Goal: Task Accomplishment & Management: Complete application form

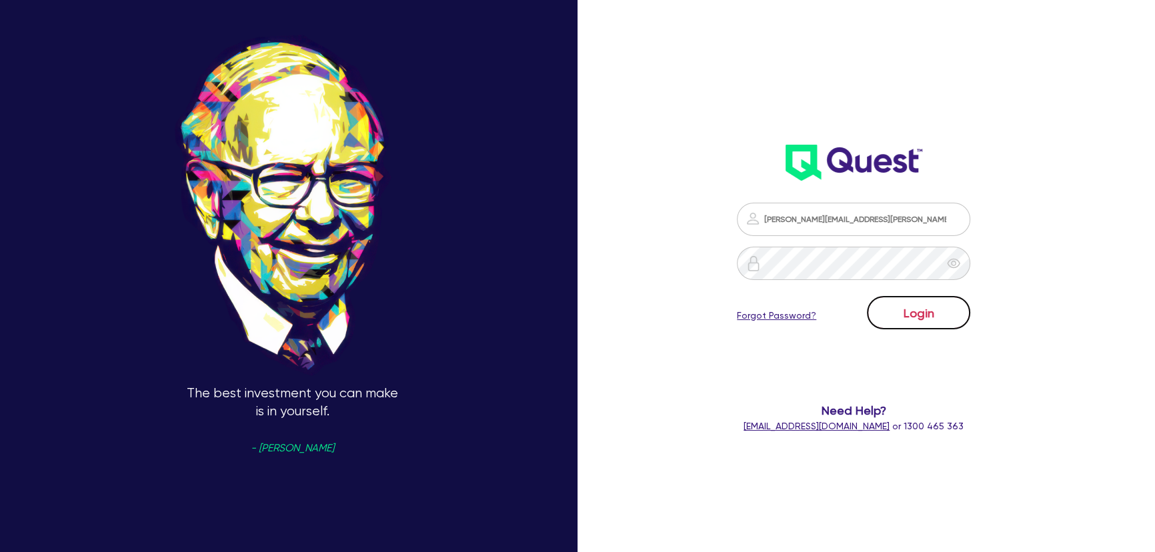
click at [940, 325] on button "Login" at bounding box center [918, 312] width 103 height 33
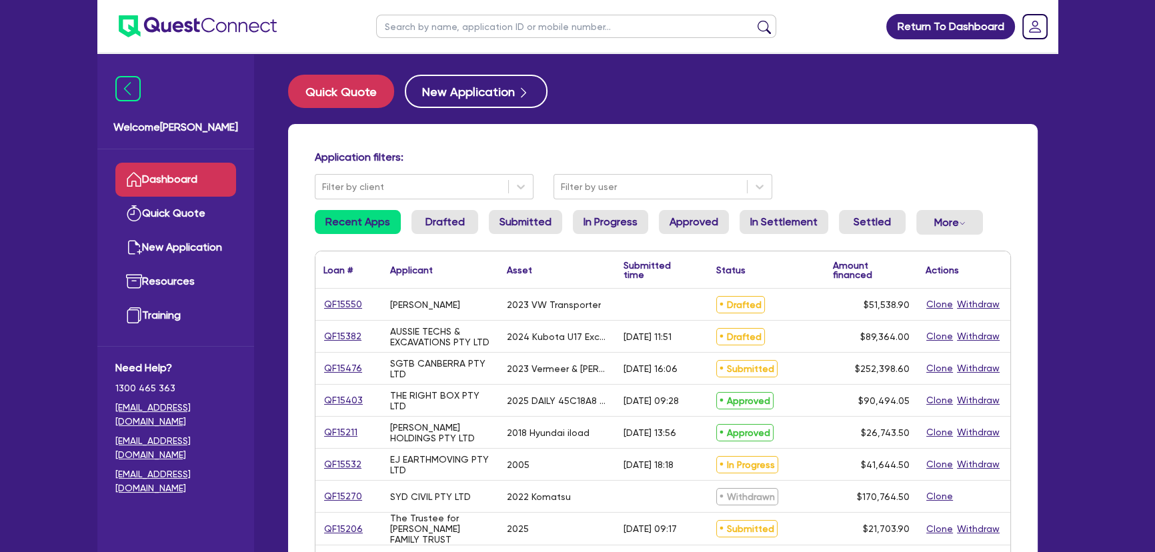
click at [533, 22] on input "text" at bounding box center [576, 26] width 400 height 23
click at [643, 92] on div "Quick Quote New Application" at bounding box center [662, 91] width 749 height 33
click at [463, 26] on input "text" at bounding box center [576, 26] width 400 height 23
type input "usman"
click at [753, 20] on button "submit" at bounding box center [763, 29] width 21 height 19
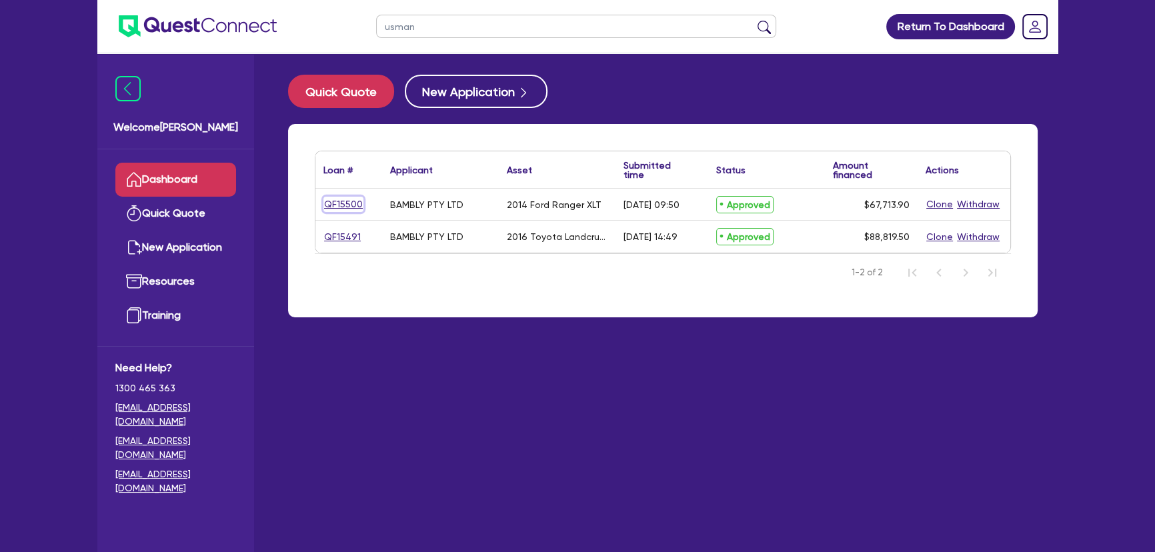
click at [350, 209] on link "QF15500" at bounding box center [343, 204] width 40 height 15
select select "Other"
select select "CARS_AND_LIGHT_TRUCKS"
select select "PASSENGER_VEHICLES"
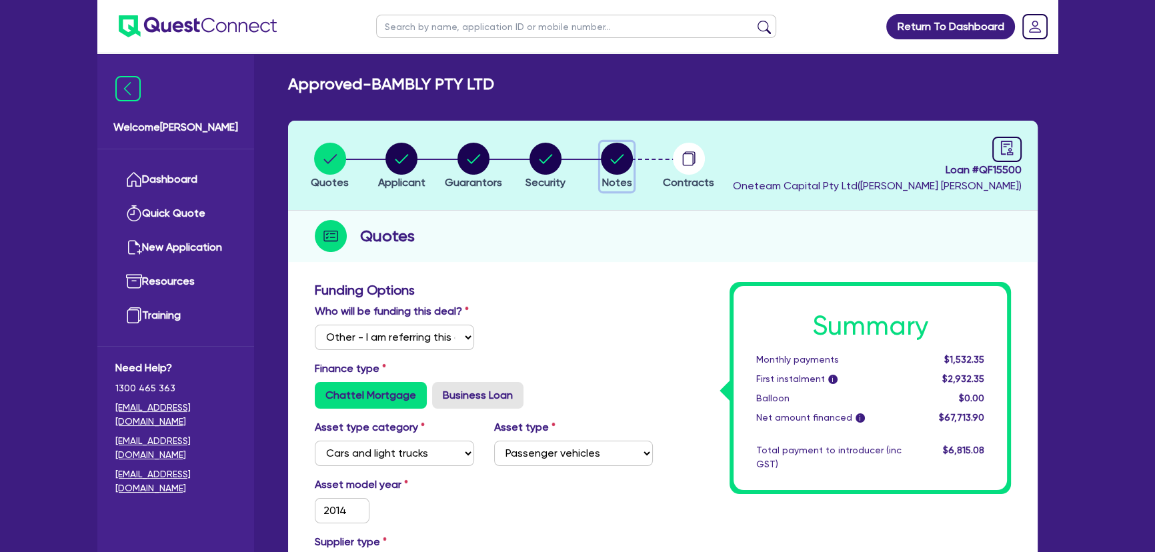
click at [619, 166] on circle "button" at bounding box center [617, 159] width 32 height 32
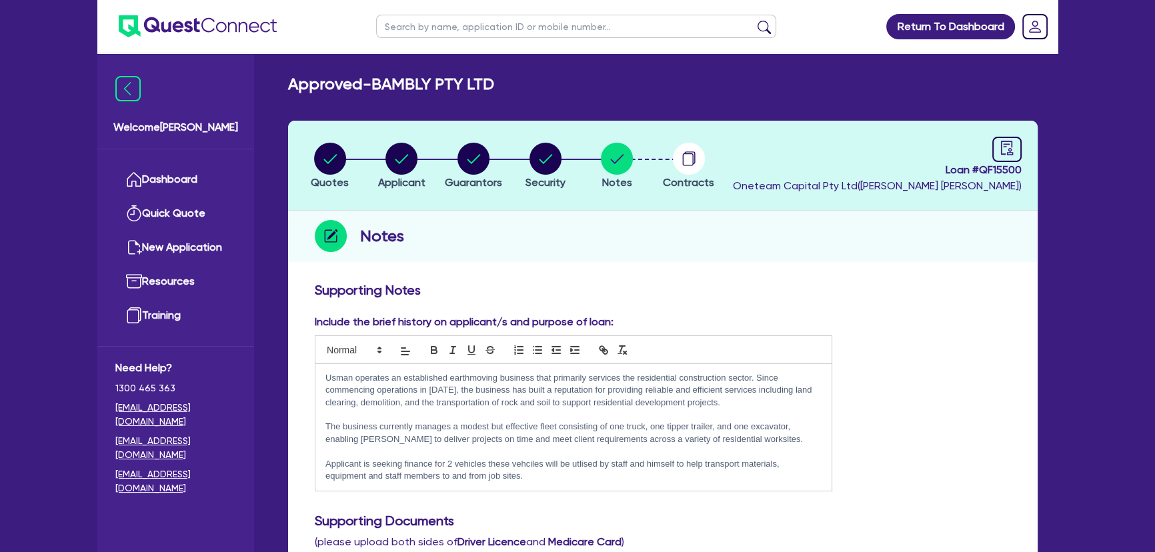
click at [191, 28] on img at bounding box center [198, 26] width 158 height 22
drag, startPoint x: 503, startPoint y: 81, endPoint x: 375, endPoint y: 85, distance: 128.1
click at [375, 85] on div "Approved - BAMBLY PTY LTD" at bounding box center [662, 84] width 769 height 19
copy h2 "BAMBLY PTY LTD"
click at [384, 153] on div "button" at bounding box center [401, 159] width 47 height 32
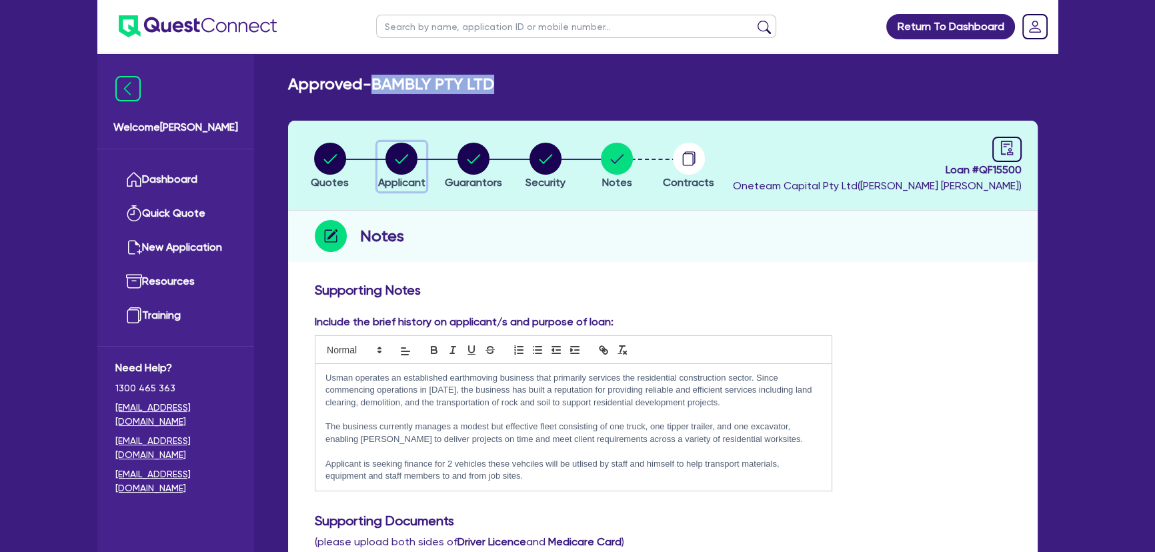
select select "COMPANY"
select select "BUILDING_CONSTRUCTION"
select select "TRADES_SERVICES_BUSINESSES_GOVERNMENT"
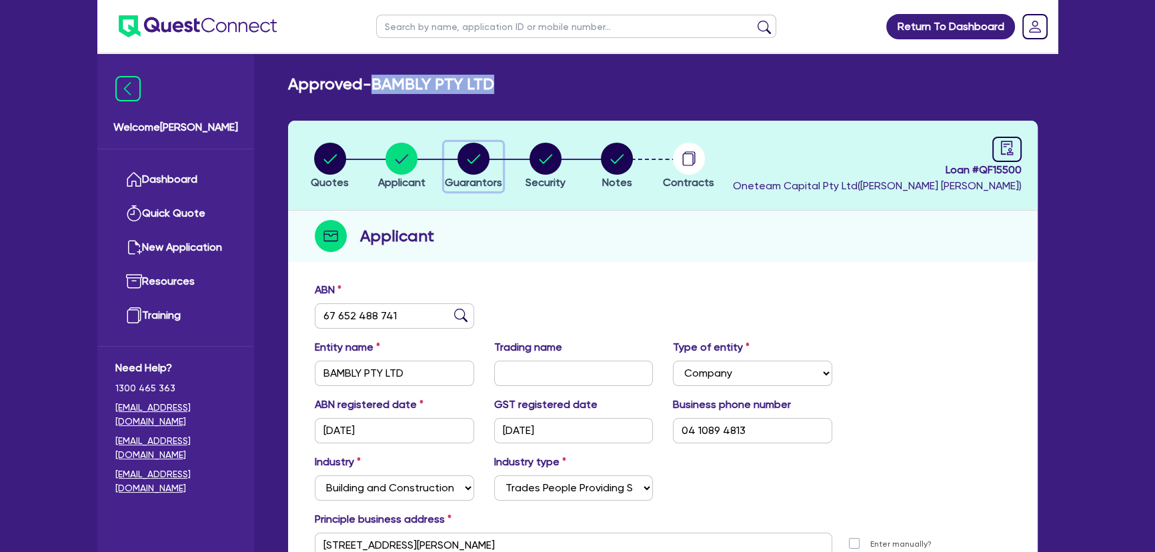
click at [480, 171] on circle "button" at bounding box center [473, 159] width 32 height 32
select select "MR"
select select "VIC"
select select "SINGLE"
select select "PROPERTY"
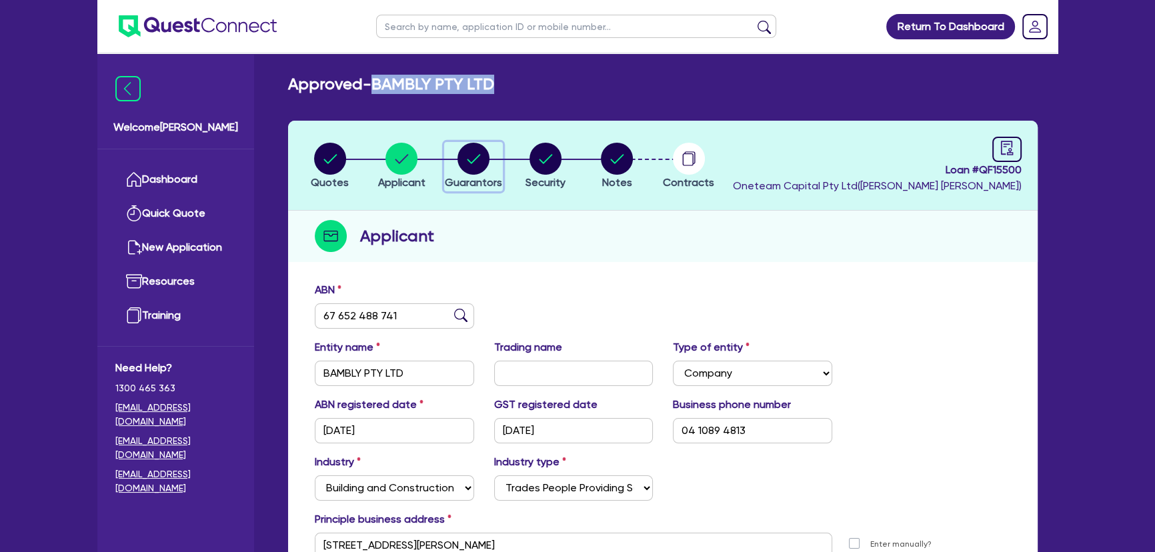
select select "TRUCK"
select select "TRAILER"
select select "EQUIPMENT"
select select "CASH"
select select "MORTGAGE"
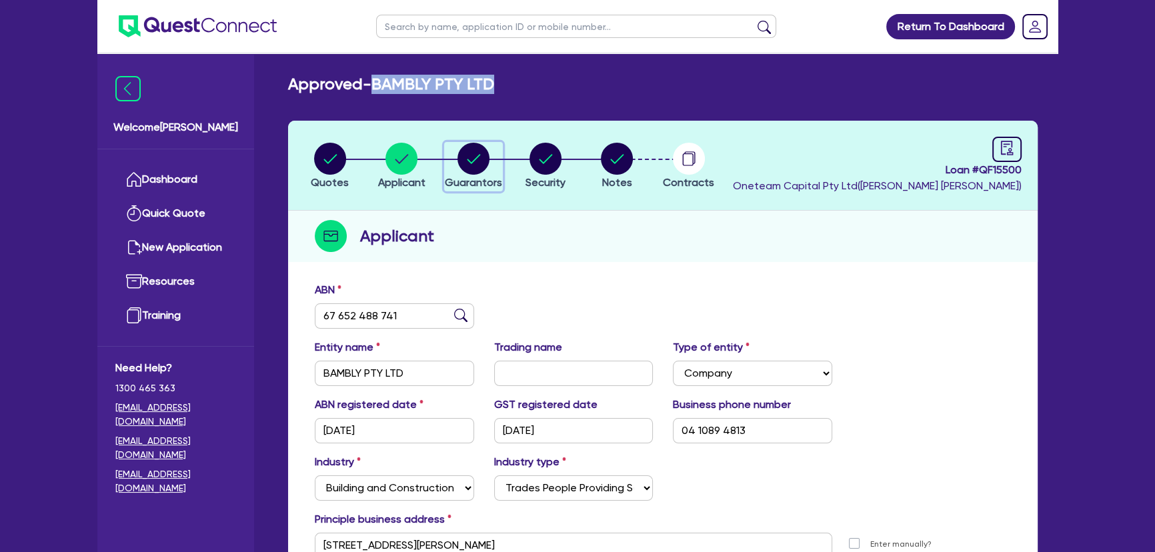
select select "TRUCK_LOAN"
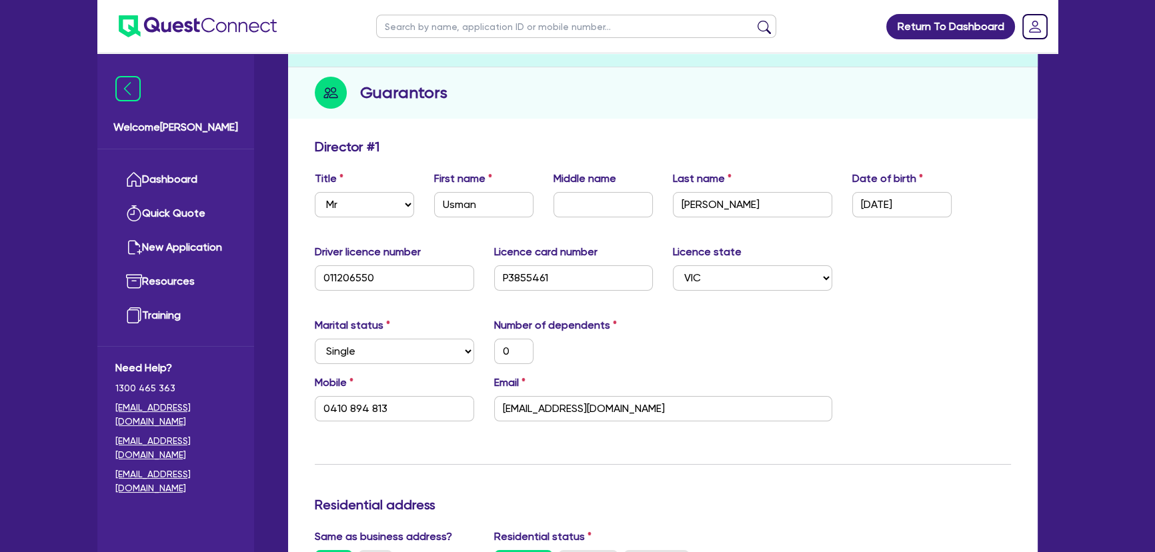
scroll to position [303, 0]
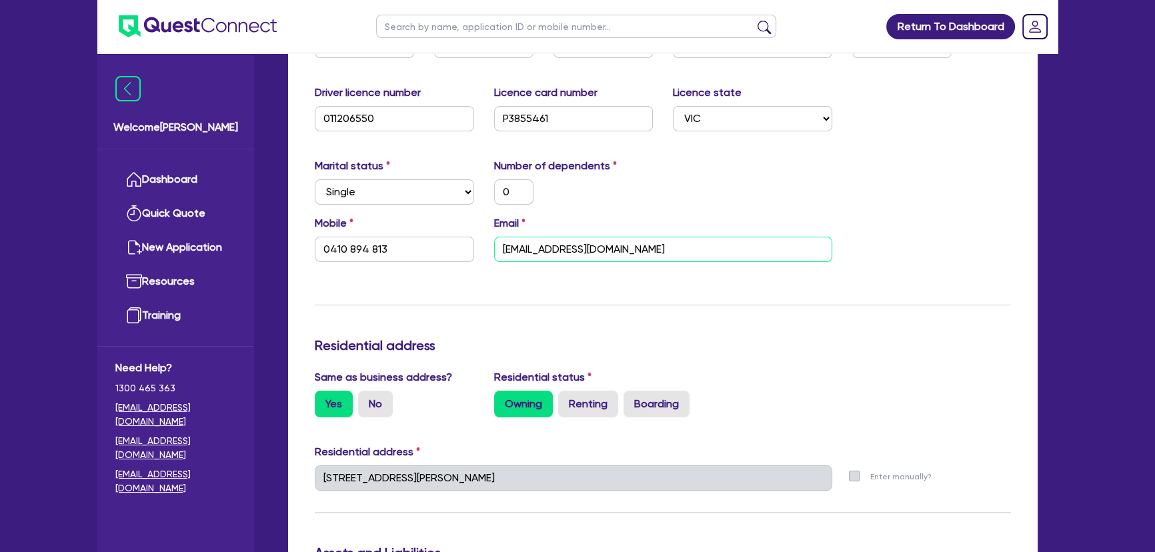
drag, startPoint x: 687, startPoint y: 253, endPoint x: 479, endPoint y: 247, distance: 208.8
click at [479, 247] on div "Mobile 0410 894 813 Email usmanshaukat88@yahoo.com" at bounding box center [663, 243] width 716 height 57
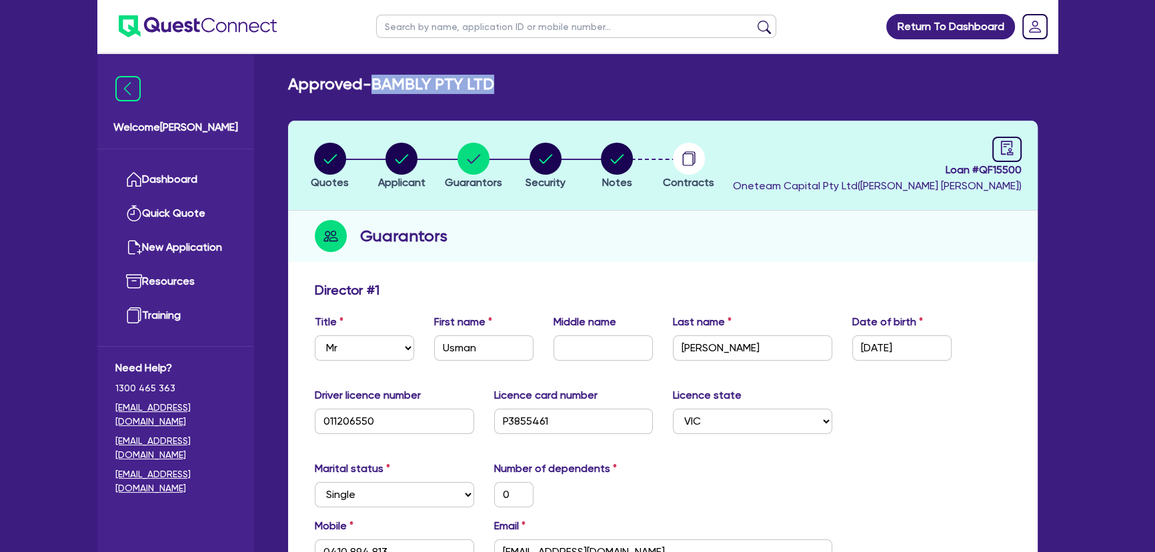
drag, startPoint x: 383, startPoint y: 83, endPoint x: 560, endPoint y: 83, distance: 176.7
click at [560, 83] on div "Approved - BAMBLY PTY LTD" at bounding box center [662, 84] width 769 height 19
copy h2 "BAMBLY PTY LTD"
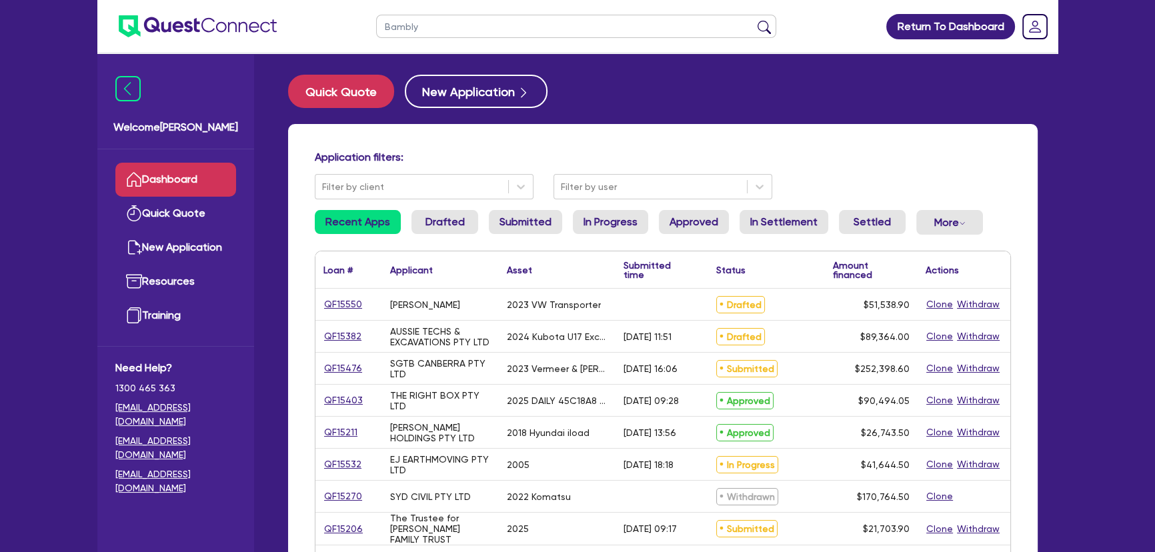
type input "Bambly"
click at [753, 20] on button "submit" at bounding box center [763, 29] width 21 height 19
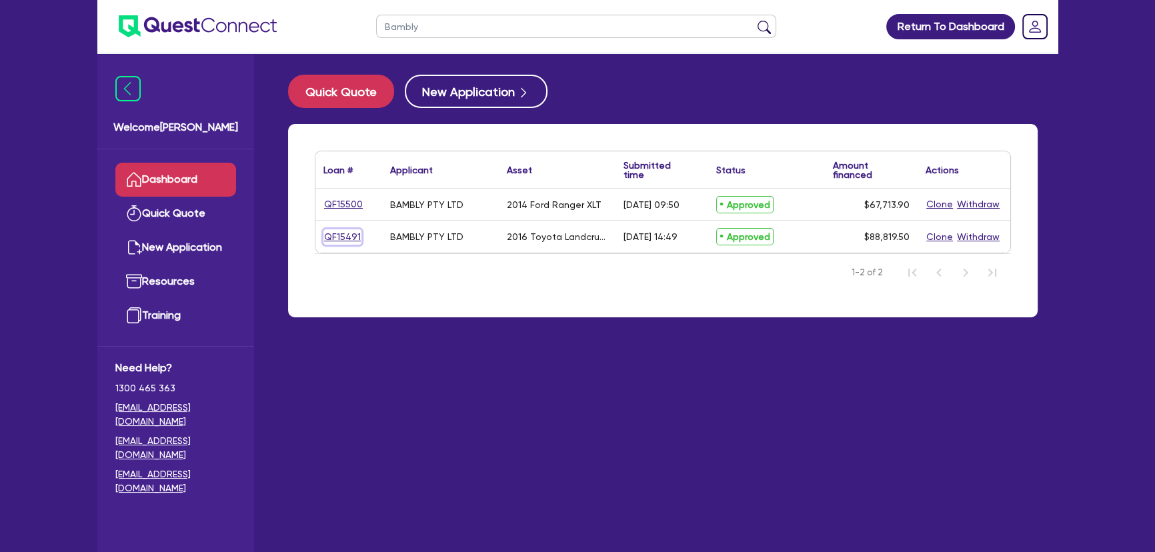
click at [338, 241] on link "QF15491" at bounding box center [342, 236] width 38 height 15
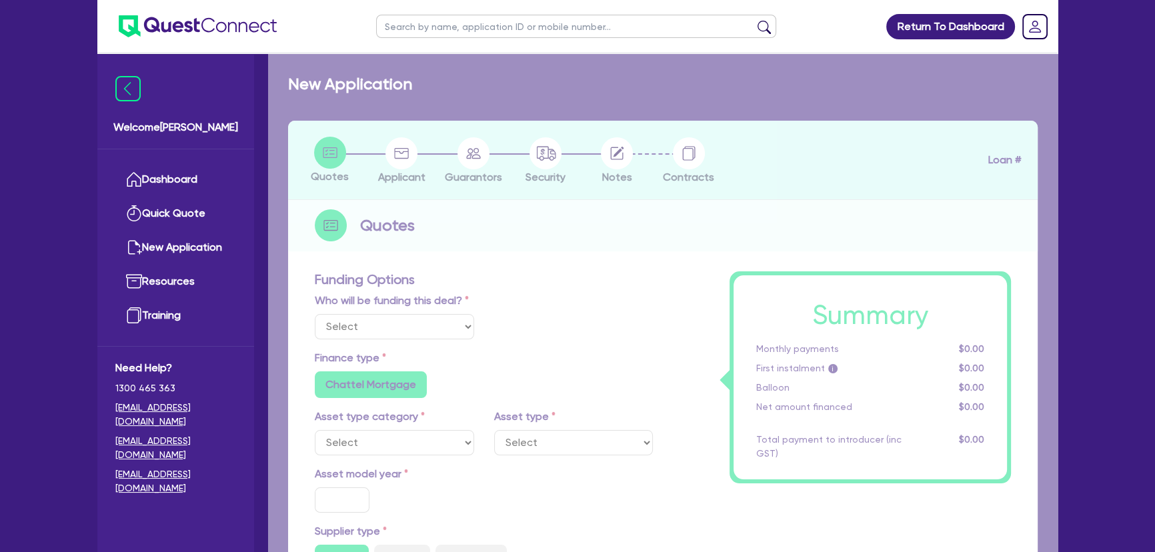
select select "Other"
select select "CARS_AND_LIGHT_TRUCKS"
type input "2016"
radio input "false"
radio input "true"
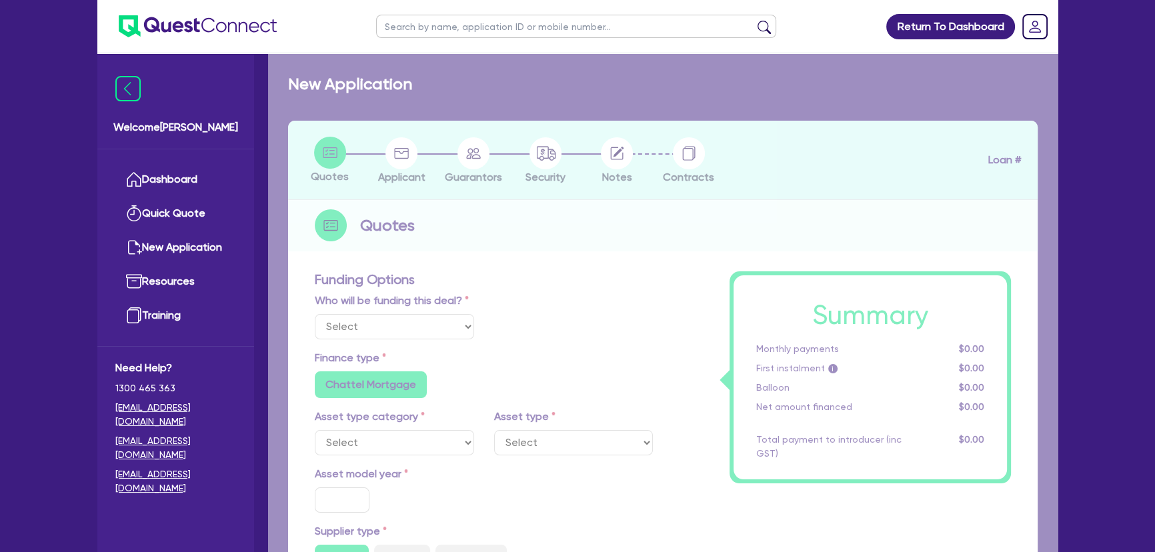
radio input "true"
type input "88,000"
type input "8"
type input "7,105.56"
type input "6.69"
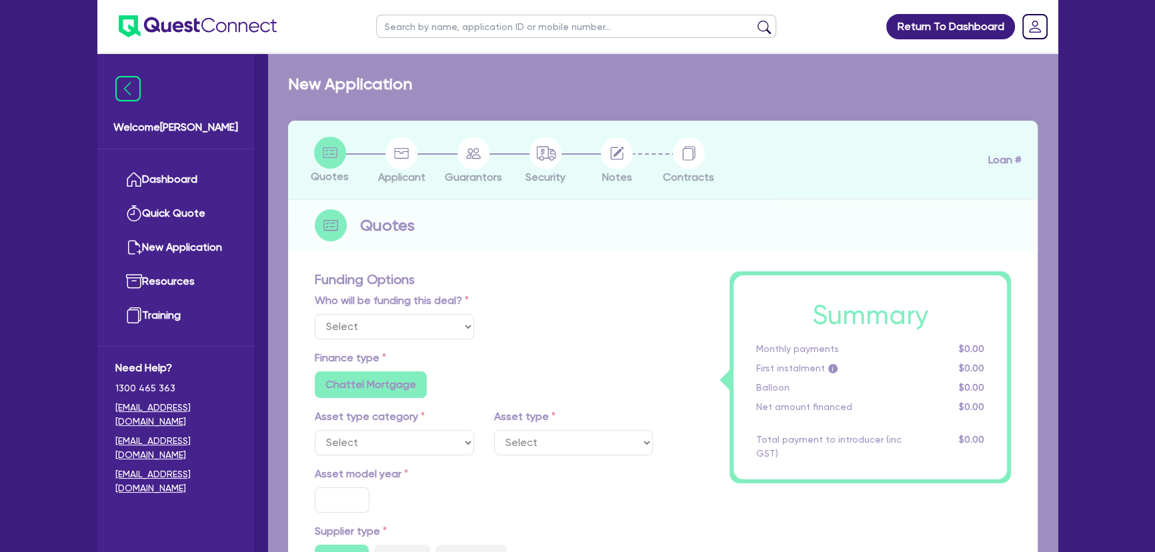
radio input "false"
type input "745"
type input "1,000"
radio input "true"
radio input "false"
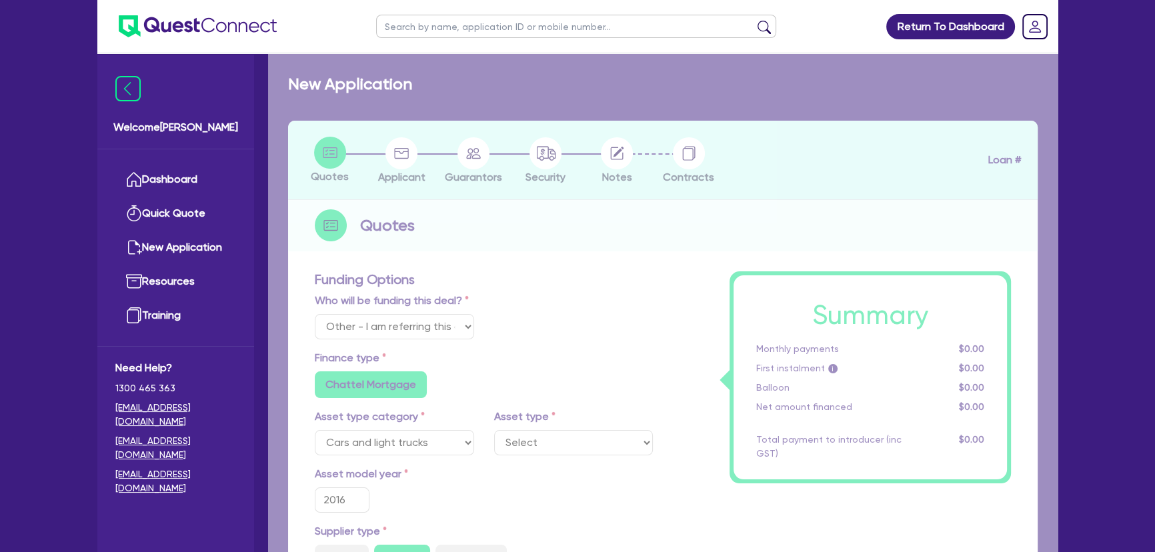
select select "PASSENGER_VEHICLES"
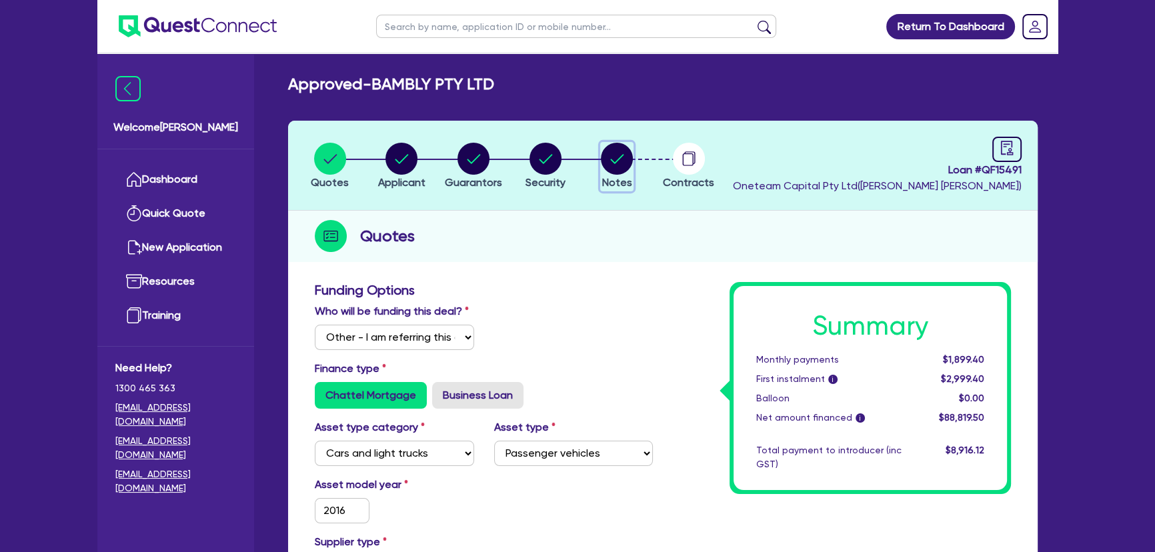
click at [607, 153] on circle "button" at bounding box center [617, 159] width 32 height 32
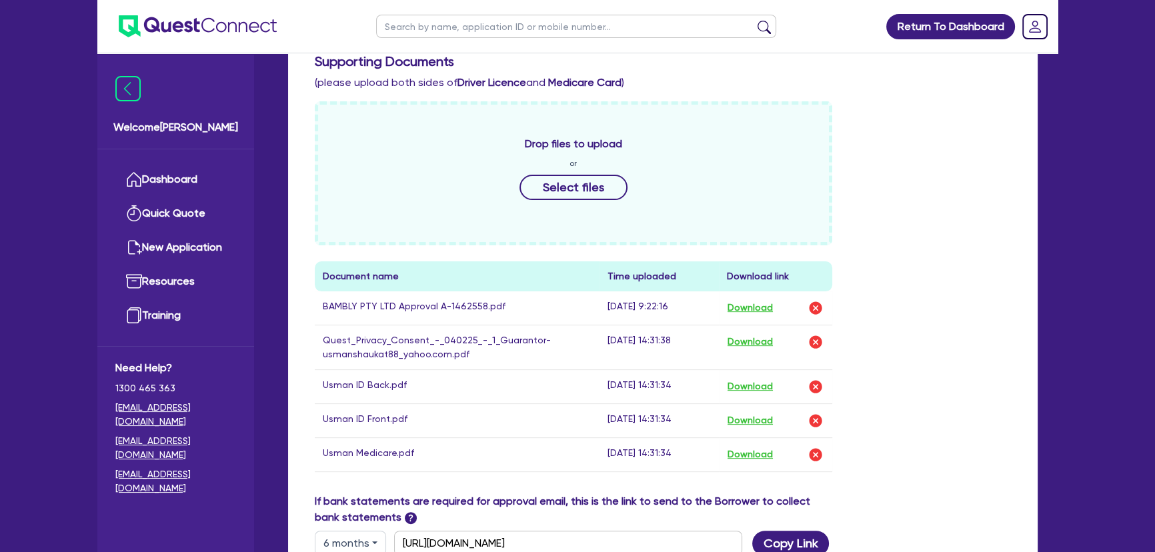
scroll to position [485, 0]
click at [756, 307] on button "Download" at bounding box center [750, 307] width 47 height 17
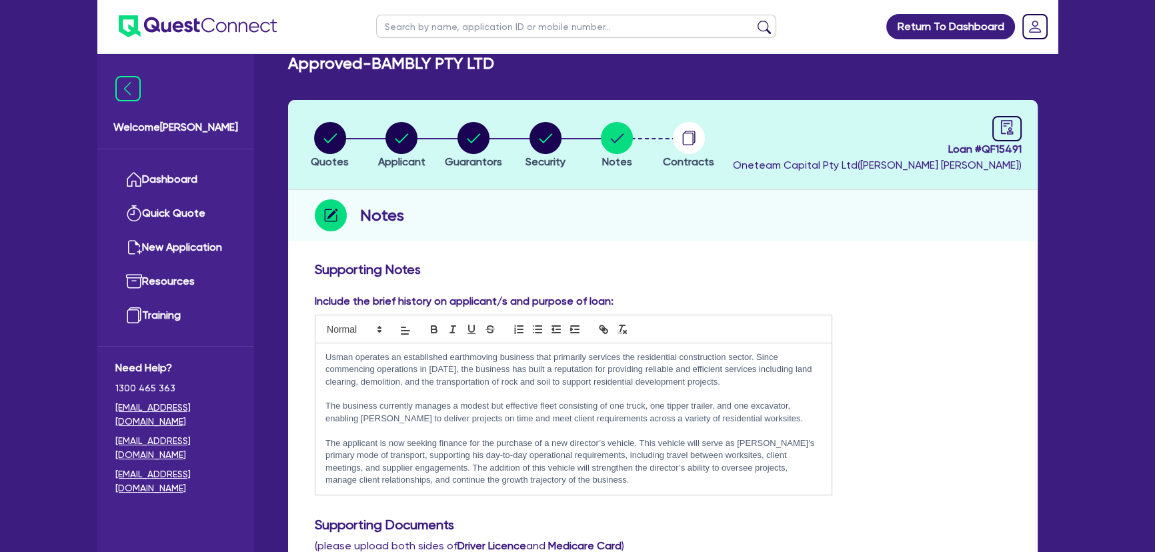
scroll to position [0, 0]
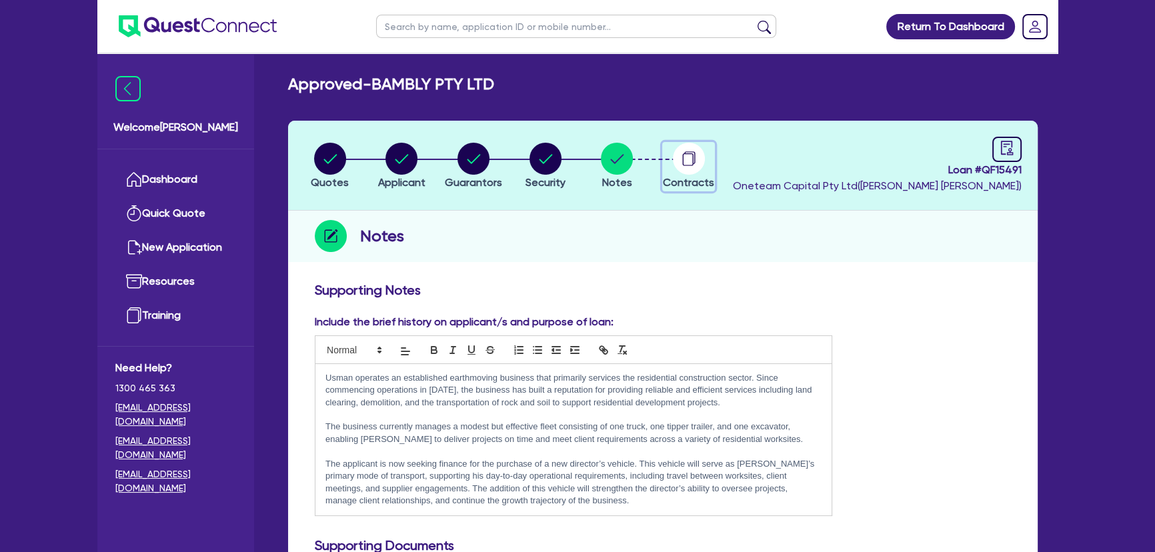
click at [697, 151] on circle "button" at bounding box center [689, 159] width 32 height 32
